Goal: Transaction & Acquisition: Purchase product/service

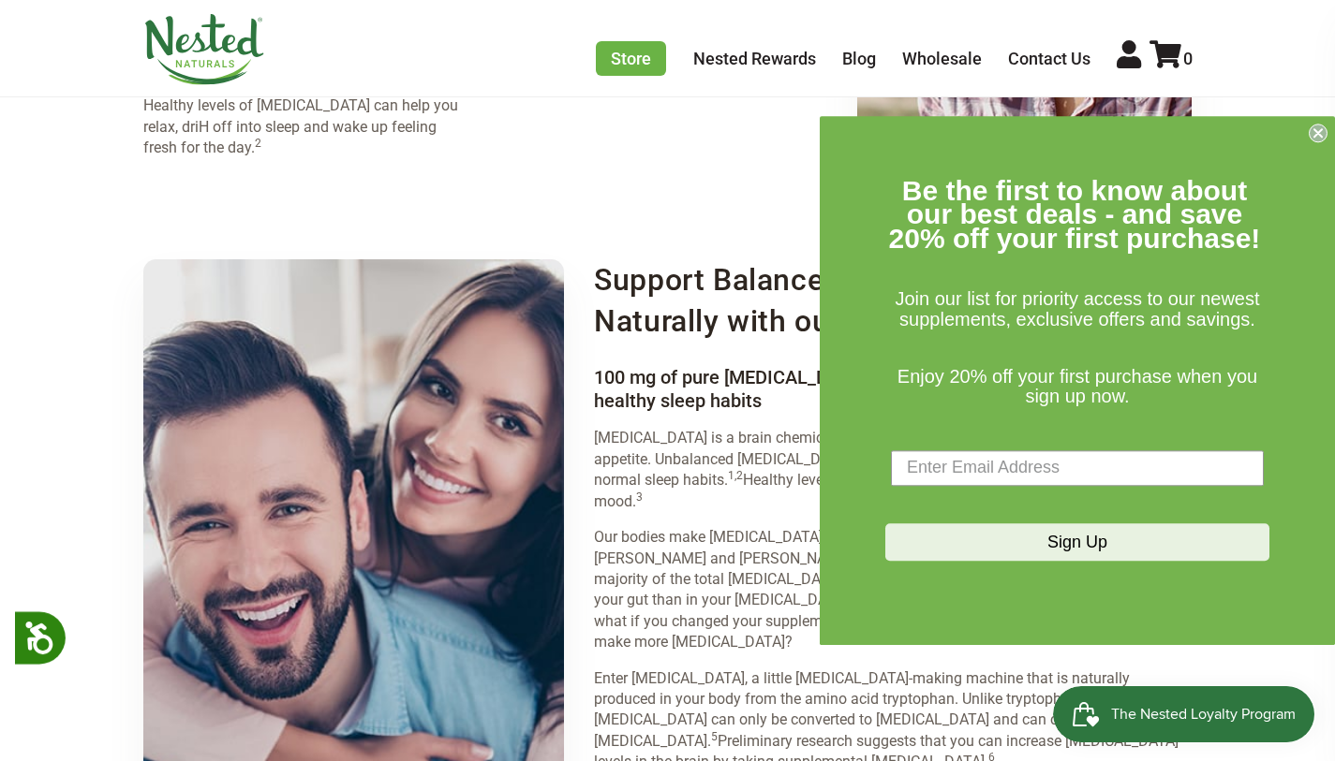
scroll to position [2284, 0]
